Goal: Use online tool/utility: Use online tool/utility

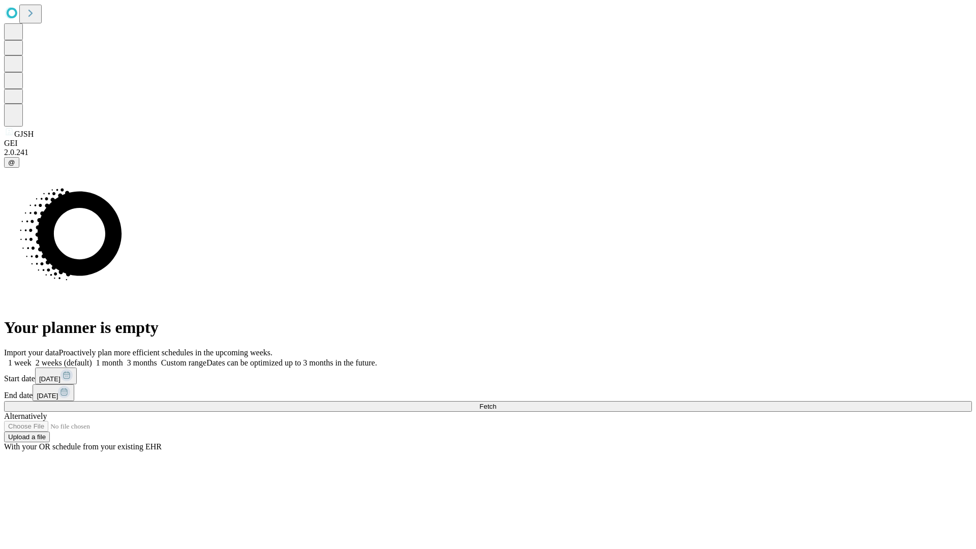
click at [496, 403] on span "Fetch" at bounding box center [487, 407] width 17 height 8
